Goal: Task Accomplishment & Management: Manage account settings

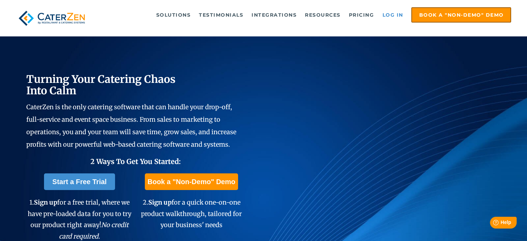
click at [394, 15] on link "Log in" at bounding box center [393, 15] width 28 height 14
click at [390, 14] on link "Log in" at bounding box center [393, 15] width 28 height 14
click at [391, 15] on link "Log in" at bounding box center [393, 15] width 28 height 14
click at [392, 13] on link "Log in" at bounding box center [393, 15] width 28 height 14
